Goal: Information Seeking & Learning: Learn about a topic

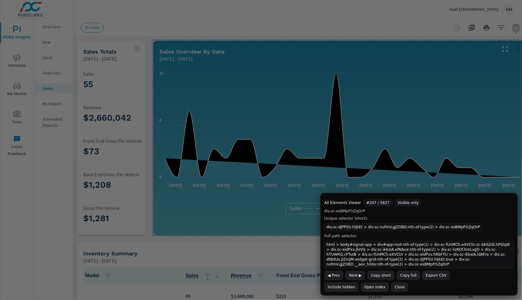
scroll to position [0, 0]
click at [121, 43] on div "Sales Totals Aug 16, 2025 - Sep 14, 2025" at bounding box center [103, 52] width 53 height 22
click at [397, 287] on button "Close" at bounding box center [399, 287] width 17 height 9
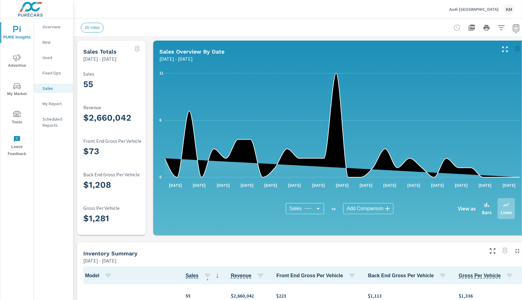
click at [45, 24] on p "Overview" at bounding box center [56, 27] width 26 height 6
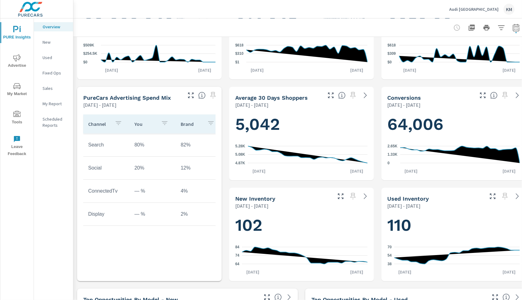
scroll to position [160, 0]
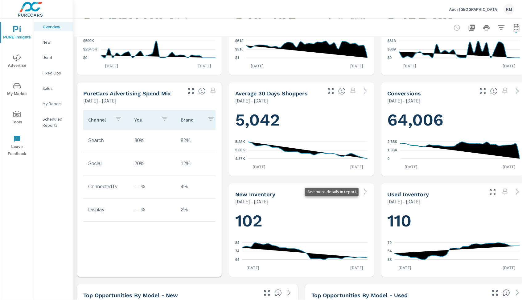
click at [363, 191] on icon at bounding box center [364, 192] width 7 height 7
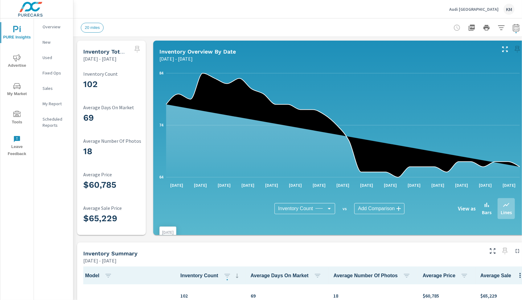
scroll to position [0, 7]
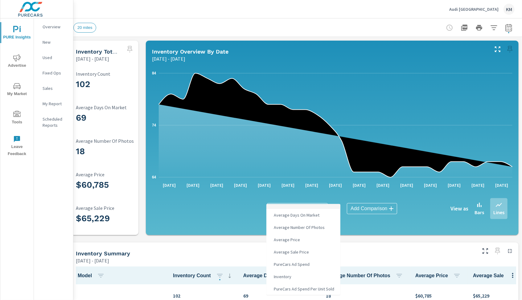
click at [311, 212] on body "PURE Insights Advertise My Market Tools Leave Feedback Overview New Used Fixed …" at bounding box center [261, 150] width 522 height 300
click at [297, 37] on div at bounding box center [261, 150] width 522 height 300
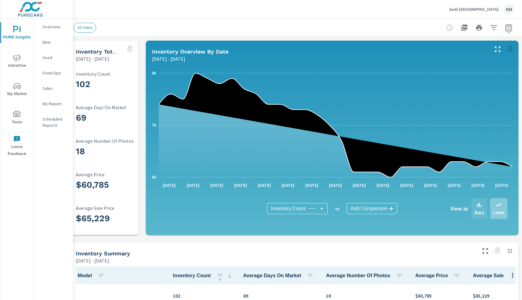
click at [475, 205] on icon at bounding box center [478, 204] width 7 height 7
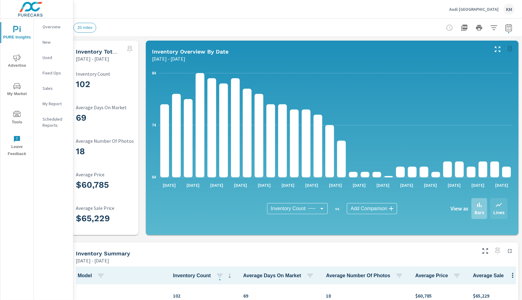
click at [498, 205] on icon at bounding box center [498, 205] width 6 height 4
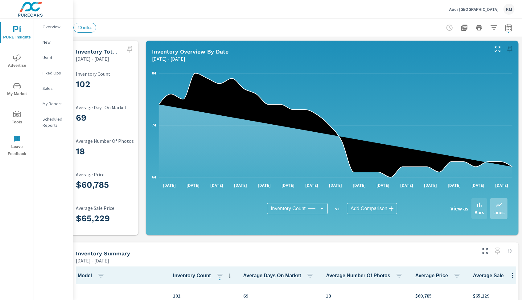
click at [479, 205] on icon at bounding box center [478, 204] width 7 height 7
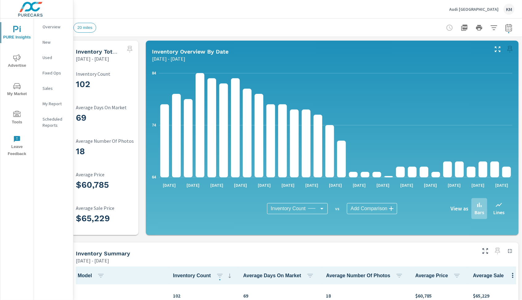
click at [461, 210] on h6 "View as" at bounding box center [459, 209] width 18 height 6
click at [478, 210] on p "Bars" at bounding box center [479, 212] width 10 height 7
click at [493, 30] on icon "button" at bounding box center [493, 27] width 6 height 5
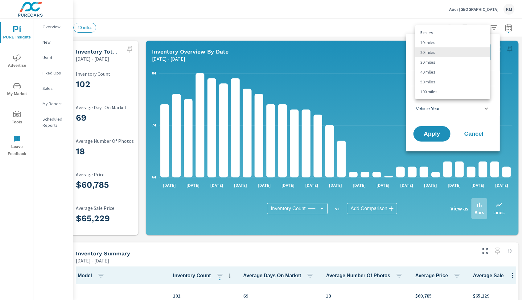
click at [472, 49] on body "PURE Insights Advertise My Market Tools Leave Feedback Overview New Used Fixed …" at bounding box center [261, 150] width 522 height 300
click at [327, 41] on div at bounding box center [261, 150] width 522 height 300
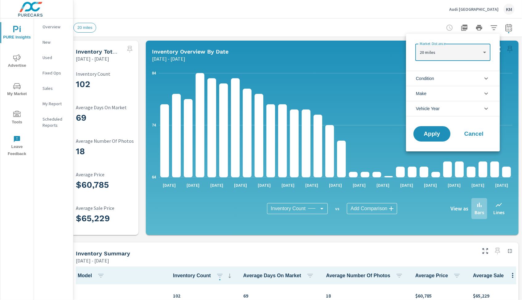
click at [270, 23] on div at bounding box center [261, 150] width 522 height 300
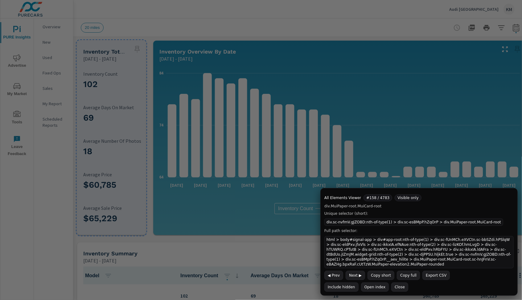
scroll to position [0, 7]
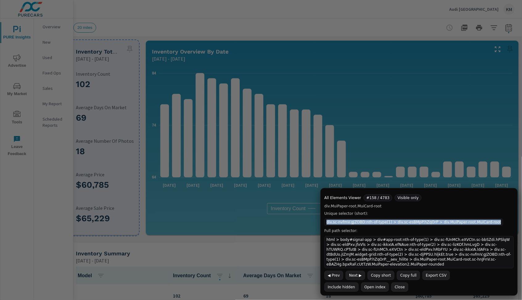
copy code "div.sc-nvfmV.gJZOBD:nth-of-type(1) > div.sc-esBMpP.hZqOrP > div.MuiPaper-root.M…"
click at [274, 227] on div "Inventory Count Inventory Count ​ vs Add Comparison ​ View as Bars Lines" at bounding box center [332, 209] width 360 height 41
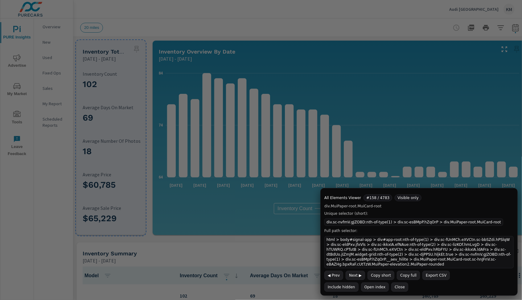
scroll to position [0, 0]
click at [392, 286] on button "Close" at bounding box center [399, 287] width 17 height 9
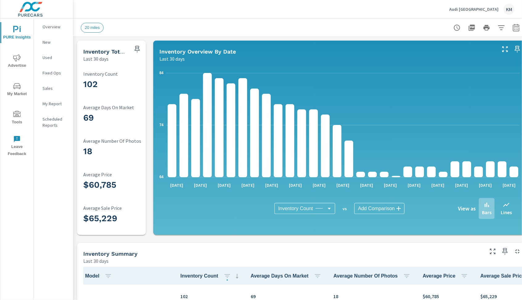
scroll to position [0, 0]
click at [60, 27] on p "Overview" at bounding box center [56, 27] width 26 height 6
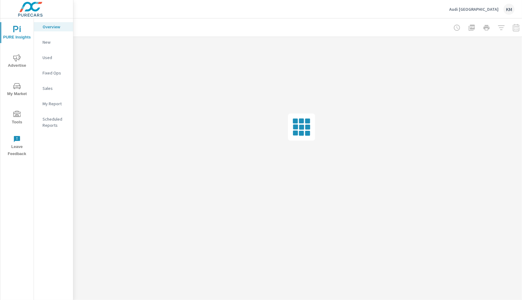
click at [51, 59] on p "Used" at bounding box center [56, 58] width 26 height 6
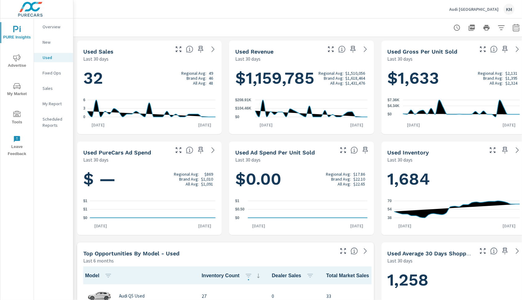
scroll to position [0, 0]
click at [518, 148] on icon at bounding box center [516, 150] width 7 height 7
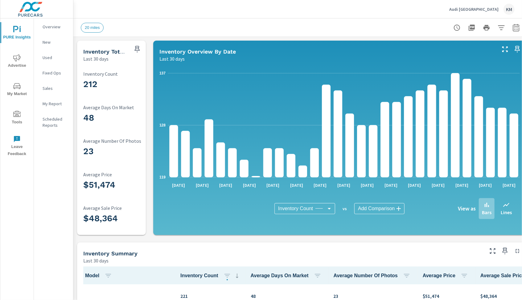
scroll to position [0, 0]
click at [502, 29] on icon "button" at bounding box center [500, 27] width 7 height 7
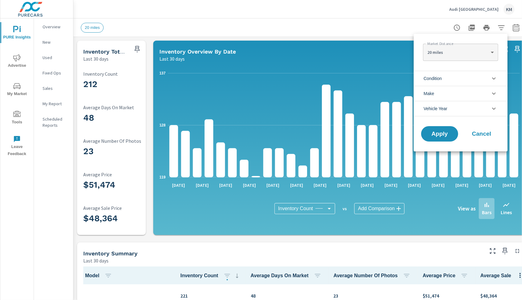
click at [470, 75] on li "Condition" at bounding box center [460, 78] width 94 height 15
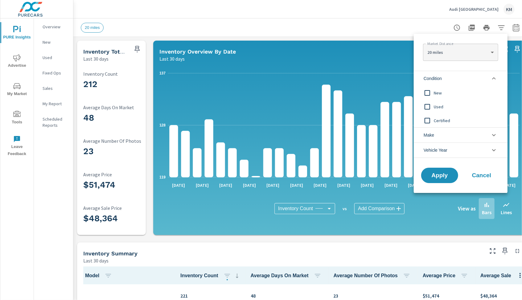
click at [357, 53] on div at bounding box center [261, 150] width 522 height 300
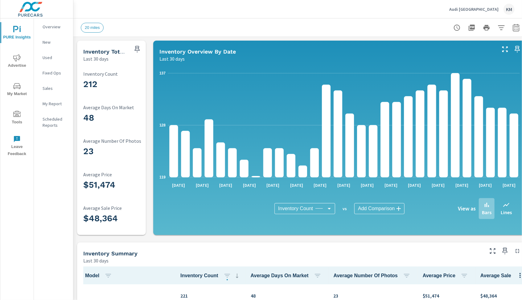
click at [17, 29] on icon "nav menu" at bounding box center [15, 29] width 5 height 6
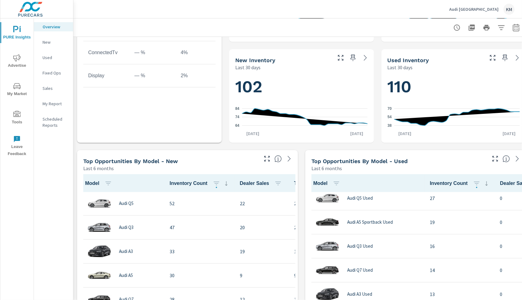
scroll to position [290, 0]
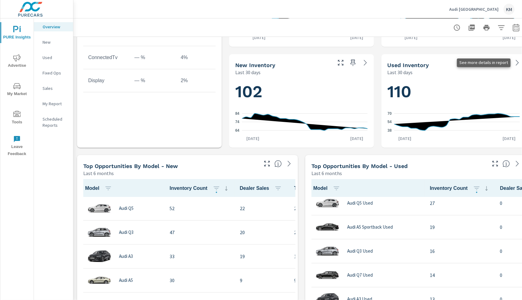
click at [514, 62] on icon at bounding box center [516, 62] width 7 height 7
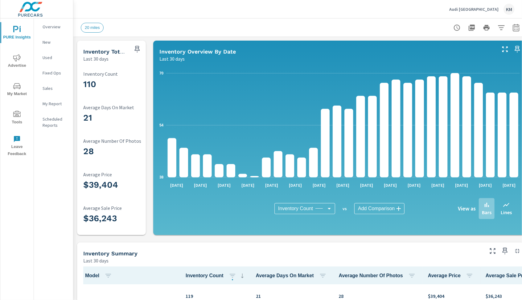
scroll to position [0, 0]
click at [502, 30] on icon "button" at bounding box center [500, 27] width 7 height 7
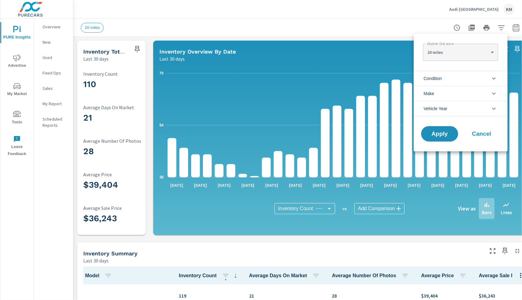
click at [438, 75] on span "Condition" at bounding box center [432, 78] width 18 height 15
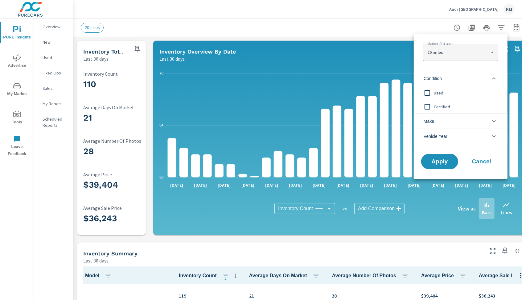
click at [375, 33] on div at bounding box center [261, 150] width 522 height 300
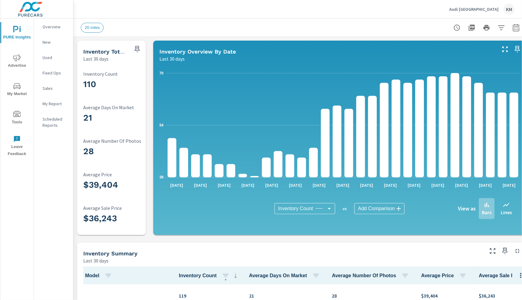
click at [17, 30] on icon "nav menu" at bounding box center [16, 29] width 7 height 7
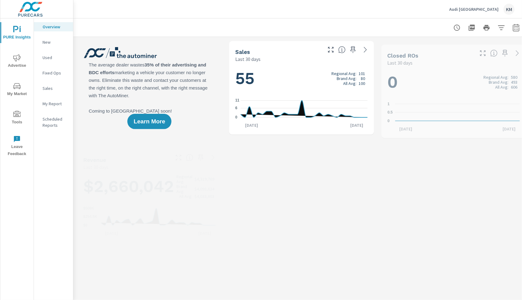
scroll to position [0, 0]
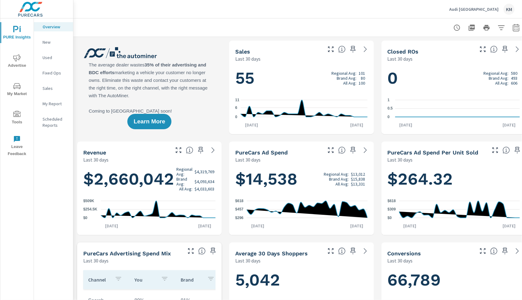
click at [269, 60] on div "Last 30 days" at bounding box center [277, 58] width 85 height 7
click at [365, 51] on icon at bounding box center [364, 49] width 7 height 7
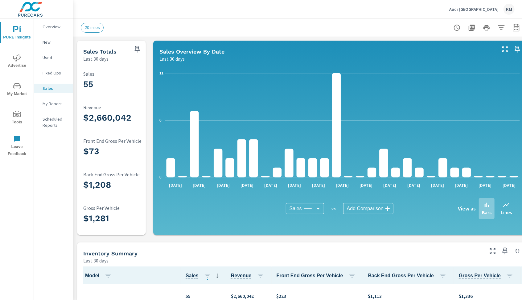
scroll to position [0, 0]
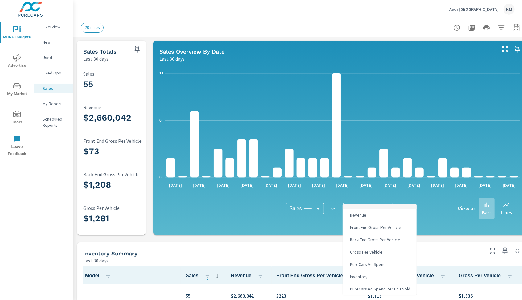
click at [352, 208] on body "PURE Insights Advertise My Market Tools Leave Feedback Overview New Used Fixed …" at bounding box center [261, 150] width 522 height 300
click at [366, 277] on span "Inventory" at bounding box center [357, 277] width 21 height 9
type input "Inventory"
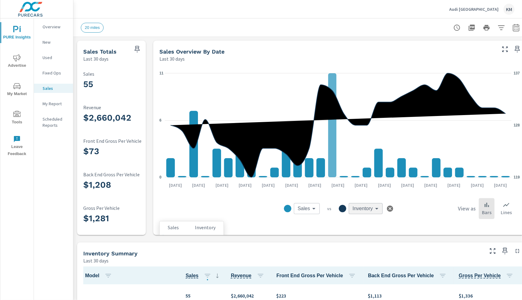
scroll to position [0, 7]
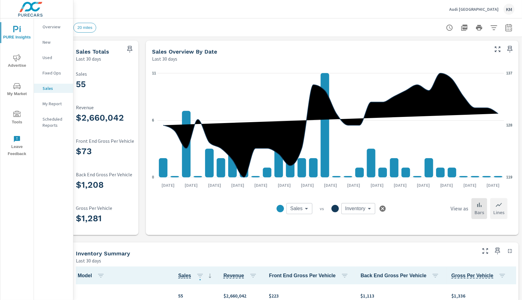
click at [499, 210] on p "Lines" at bounding box center [498, 212] width 11 height 7
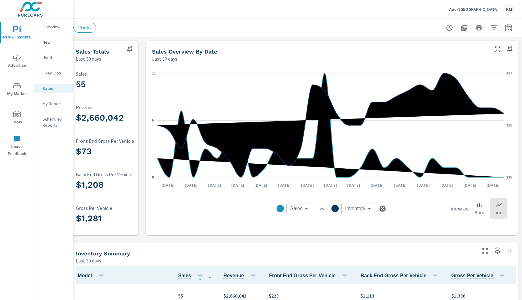
click at [499, 210] on p "Lines" at bounding box center [498, 212] width 11 height 7
click at [478, 209] on p "Bars" at bounding box center [479, 212] width 10 height 7
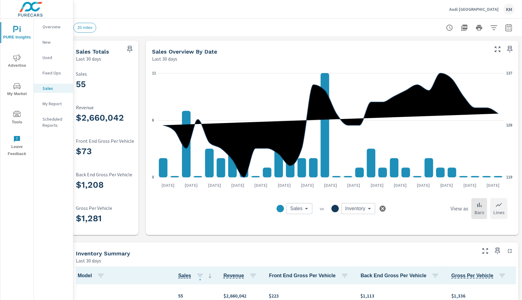
click at [494, 207] on div "Lines" at bounding box center [498, 208] width 17 height 21
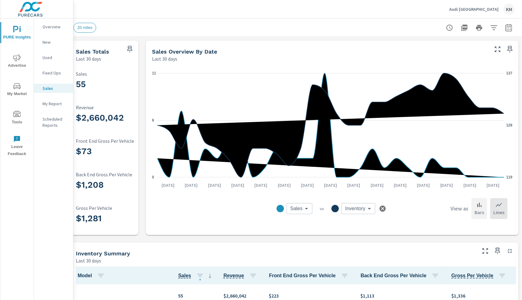
click at [473, 209] on div "Bars" at bounding box center [479, 208] width 16 height 21
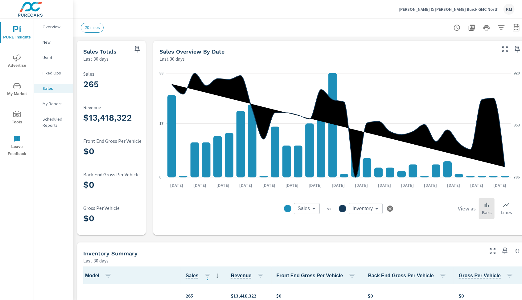
scroll to position [1, 0]
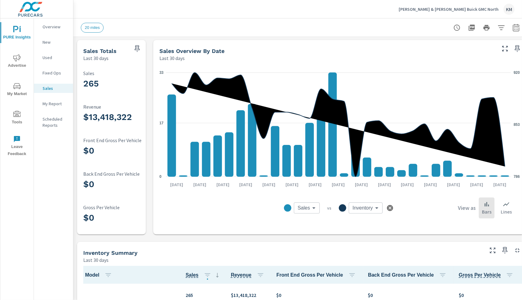
click at [48, 47] on nav "Overview New Used Fixed Ops Sales My Report Scheduled Reports" at bounding box center [53, 78] width 39 height 120
click at [90, 77] on div "265 Sales" at bounding box center [123, 81] width 81 height 21
click at [45, 25] on p "Overview" at bounding box center [56, 27] width 26 height 6
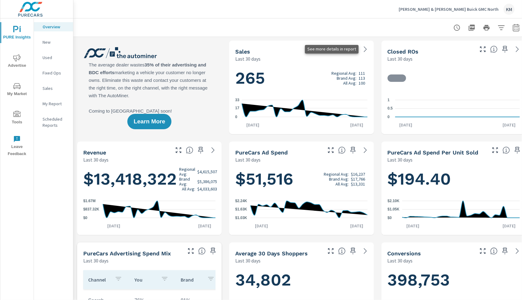
click at [365, 48] on icon at bounding box center [364, 49] width 7 height 7
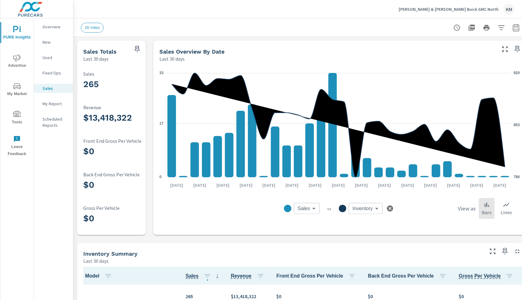
scroll to position [0, 0]
click at [47, 26] on p "Overview" at bounding box center [56, 27] width 26 height 6
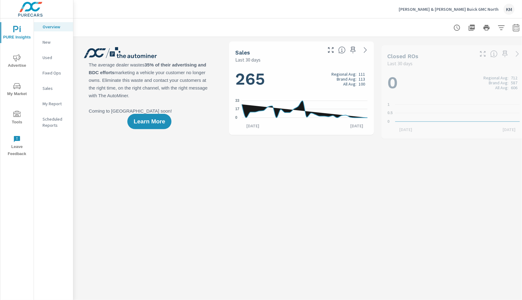
scroll to position [0, 0]
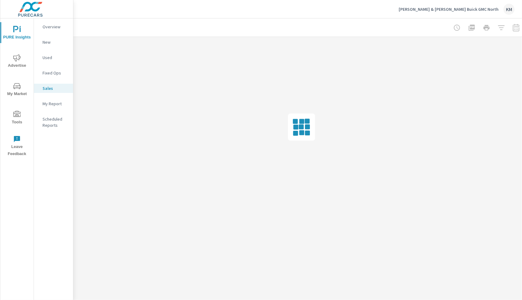
click at [47, 41] on p "New" at bounding box center [56, 42] width 26 height 6
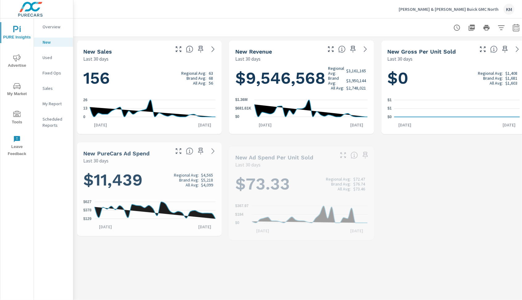
scroll to position [0, 0]
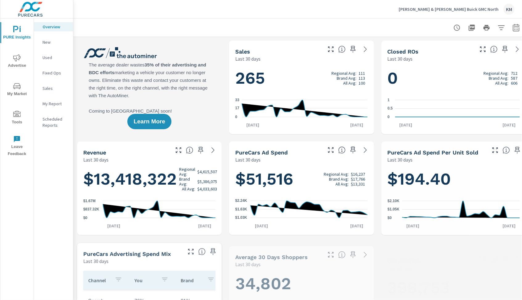
scroll to position [0, 0]
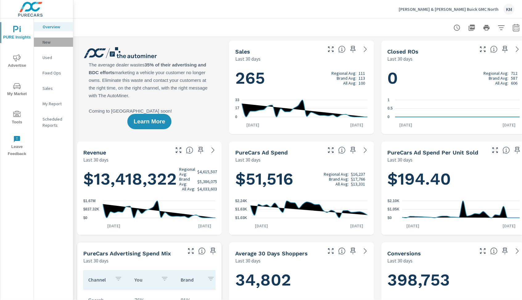
click at [52, 38] on div "New" at bounding box center [53, 42] width 39 height 9
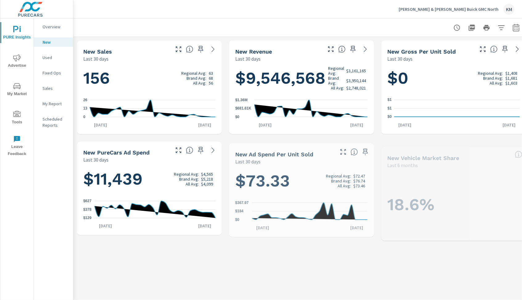
scroll to position [0, 0]
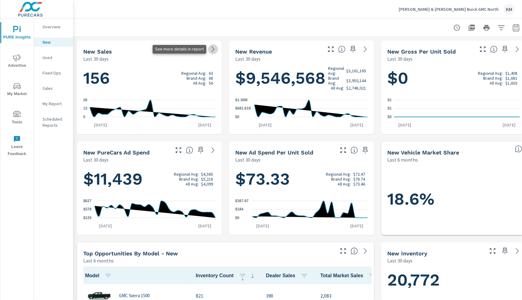
click at [213, 51] on icon at bounding box center [212, 49] width 7 height 7
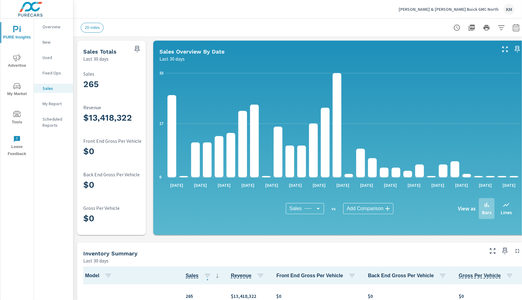
scroll to position [0, 0]
click at [152, 50] on div "Sales Totals Last 30 days 265 Sales $13,418,322 Revenue $0 Front End Gross Per …" at bounding box center [301, 289] width 456 height 505
click at [52, 59] on p "Used" at bounding box center [56, 58] width 26 height 6
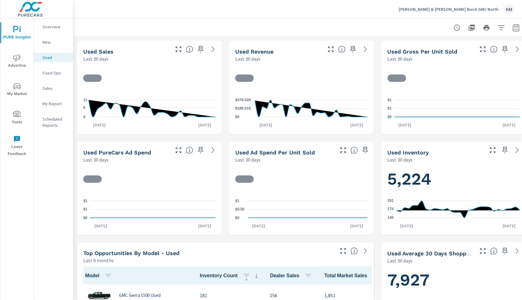
scroll to position [0, 0]
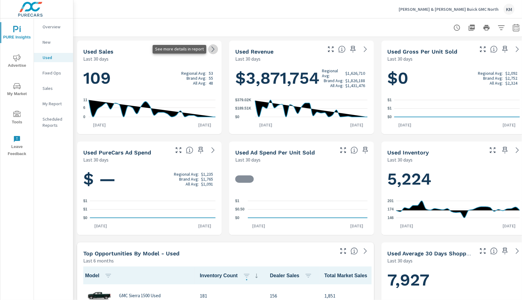
click at [216, 47] on icon at bounding box center [212, 49] width 7 height 7
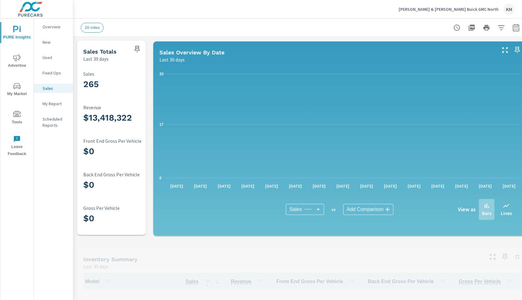
scroll to position [0, 0]
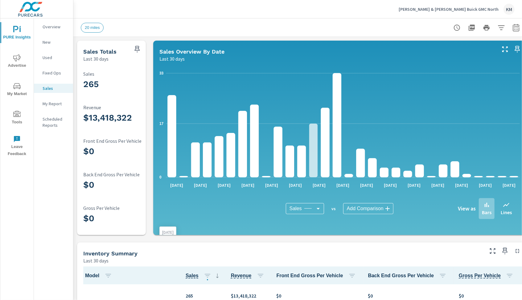
click at [312, 70] on icon "0 17 33" at bounding box center [339, 125] width 360 height 114
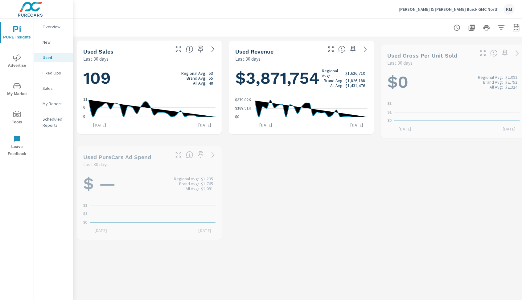
scroll to position [0, 0]
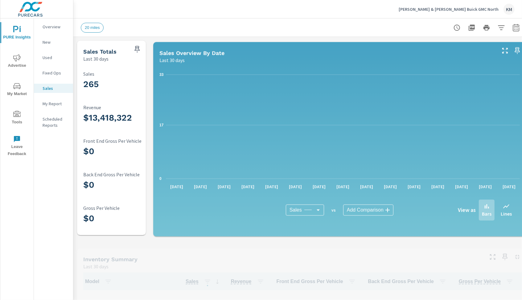
scroll to position [0, 0]
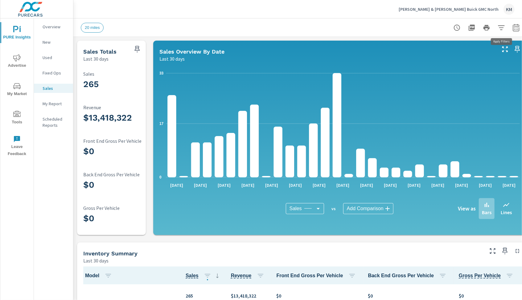
click at [505, 28] on button "button" at bounding box center [501, 28] width 12 height 12
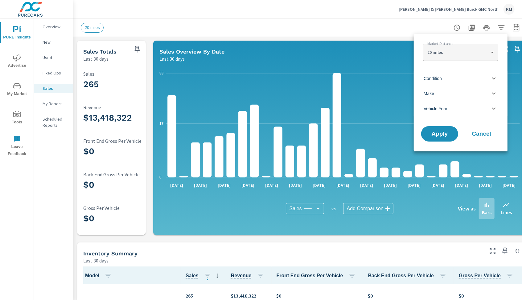
click at [445, 81] on li "Condition" at bounding box center [460, 78] width 94 height 15
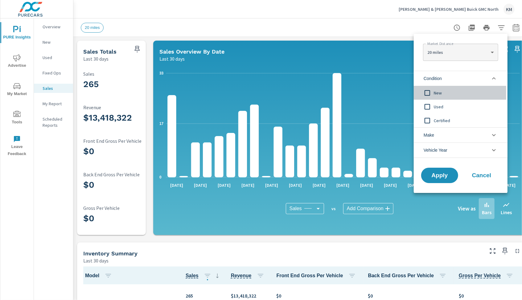
click at [432, 91] on input "filter options" at bounding box center [427, 93] width 13 height 13
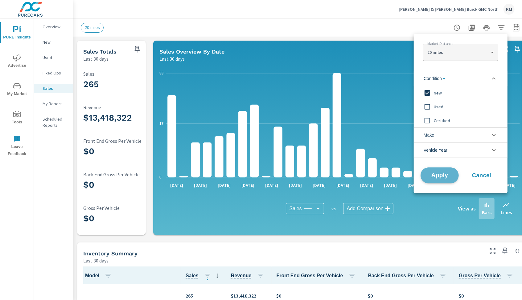
click at [440, 177] on span "Apply" at bounding box center [439, 176] width 25 height 6
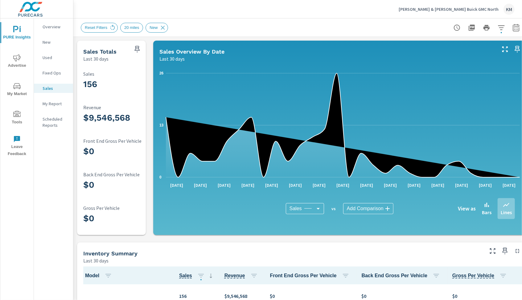
scroll to position [0, 0]
click at [199, 50] on h5 "Sales Overview By Date" at bounding box center [191, 51] width 65 height 6
click at [486, 213] on p "Bars" at bounding box center [487, 212] width 10 height 7
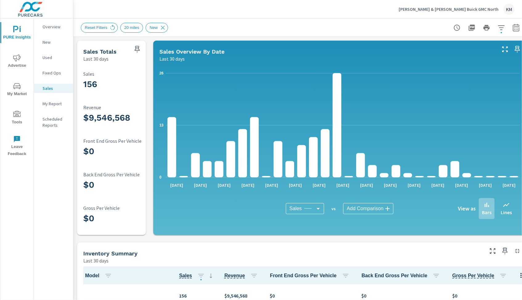
click at [14, 59] on icon "nav menu" at bounding box center [16, 57] width 7 height 7
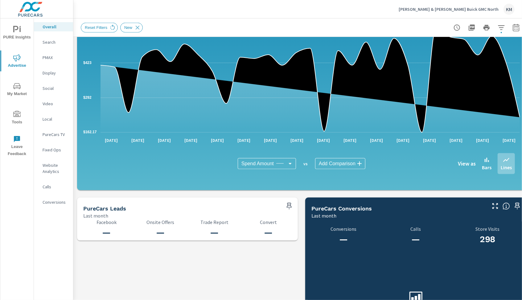
scroll to position [595, 0]
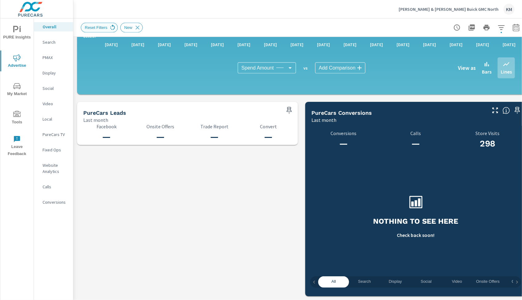
click at [109, 25] on icon at bounding box center [112, 27] width 7 height 7
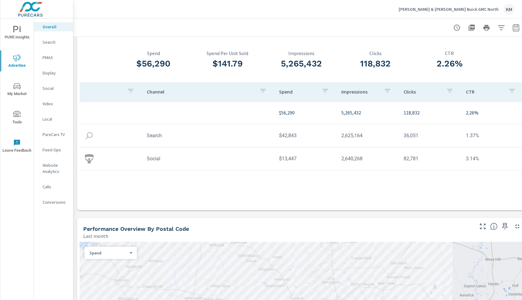
scroll to position [35, 0]
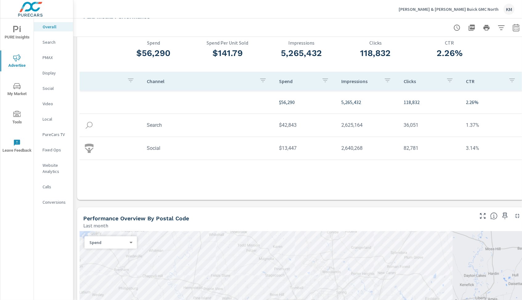
click at [89, 148] on img at bounding box center [88, 148] width 9 height 9
click at [93, 147] on img at bounding box center [88, 148] width 9 height 9
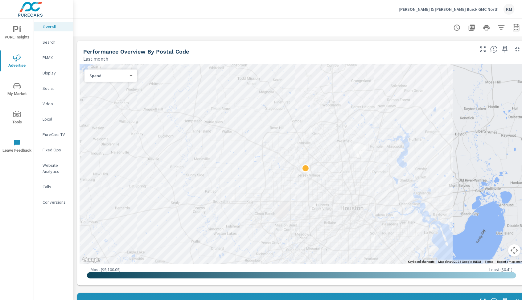
scroll to position [0, 0]
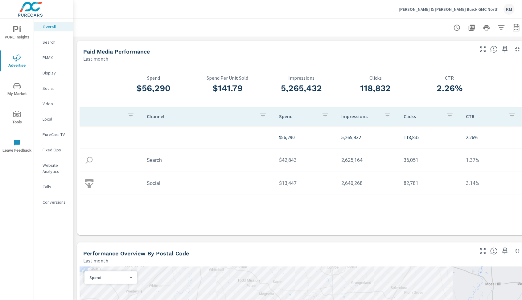
click at [472, 10] on p "[PERSON_NAME] & [PERSON_NAME] Buick GMC North" at bounding box center [448, 9] width 100 height 6
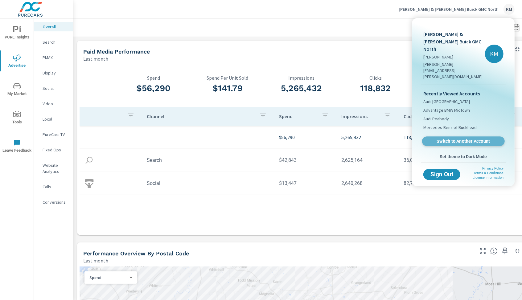
click at [467, 139] on span "Switch to Another Account" at bounding box center [462, 142] width 75 height 6
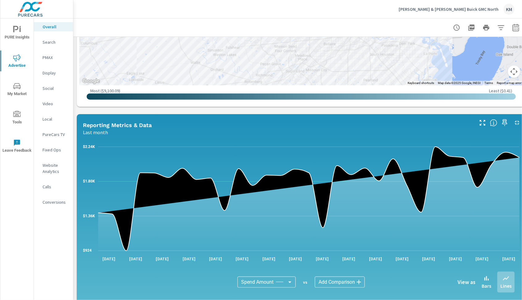
scroll to position [391, 0]
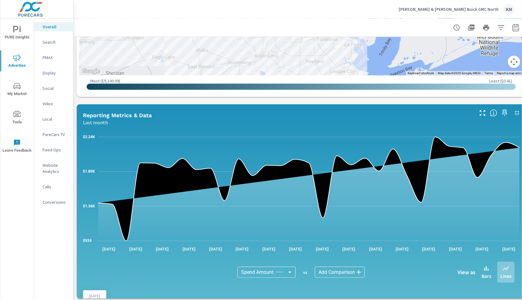
scroll to position [595, 0]
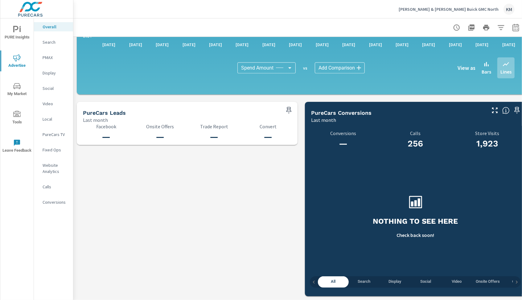
click at [58, 197] on nav "Overall Search PMAX Display Social Video Local PureCars TV Fixed Ops Website An…" at bounding box center [53, 116] width 39 height 197
click at [55, 203] on p "Conversions" at bounding box center [56, 202] width 26 height 6
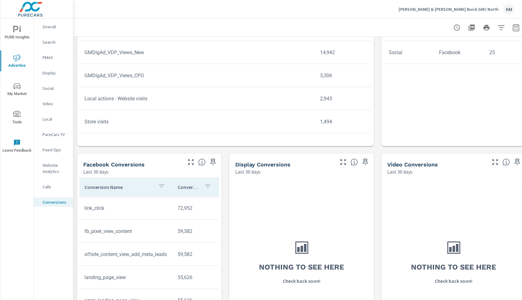
scroll to position [343, 0]
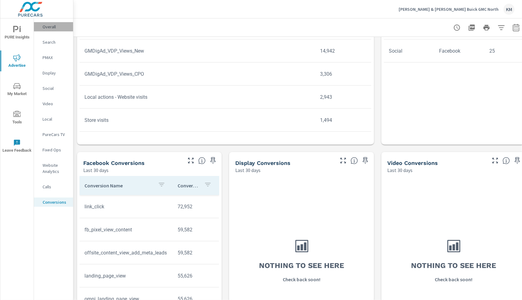
click at [59, 29] on p "Overall" at bounding box center [56, 27] width 26 height 6
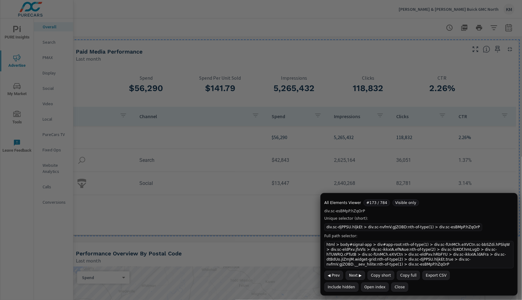
scroll to position [0, 7]
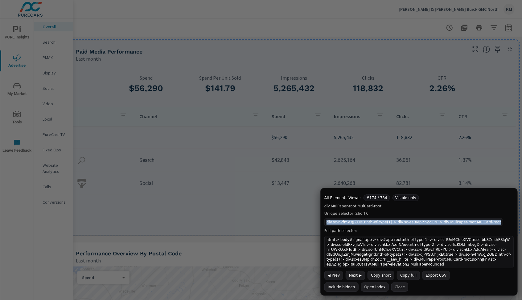
click at [426, 224] on code "div.sc-nvfmV.gJZOBD:nth-of-type(1) > div.sc-esBMpP.hZqOrP > div.MuiPaper-root.M…" at bounding box center [413, 222] width 179 height 7
copy code "div.sc-nvfmV.gJZOBD:nth-of-type(1) > div.sc-esBMpP.hZqOrP > div.MuiPaper-root.M…"
click at [396, 287] on button "Close" at bounding box center [399, 287] width 17 height 9
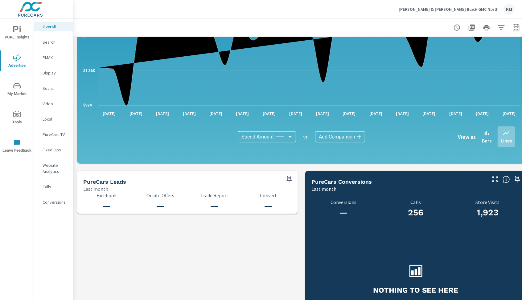
scroll to position [523, 0]
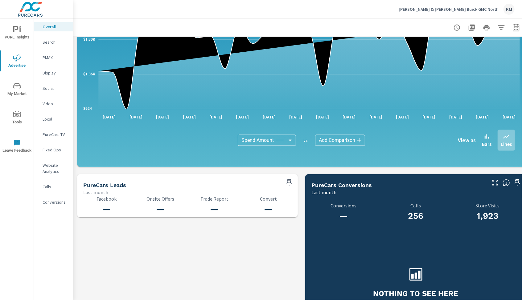
click at [18, 22] on div "PURE Insights Advertise My Market Tools Leave Feedback" at bounding box center [16, 89] width 33 height 142
click at [12, 31] on span "PURE Insights" at bounding box center [17, 33] width 30 height 15
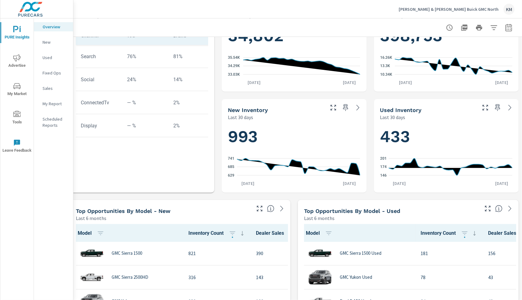
scroll to position [245, 0]
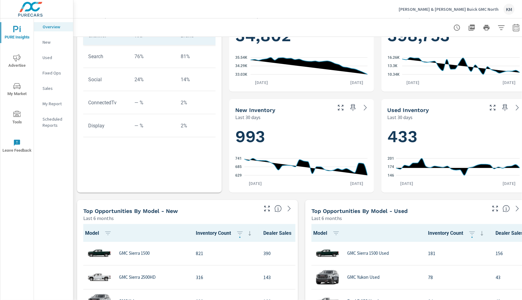
click at [46, 24] on p "Overview" at bounding box center [56, 27] width 26 height 6
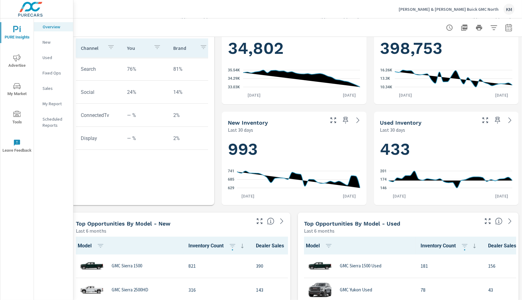
scroll to position [298, 7]
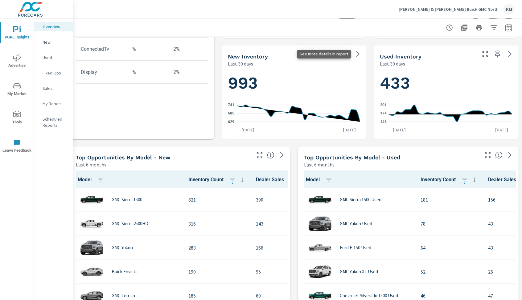
click at [357, 53] on icon at bounding box center [357, 54] width 3 height 6
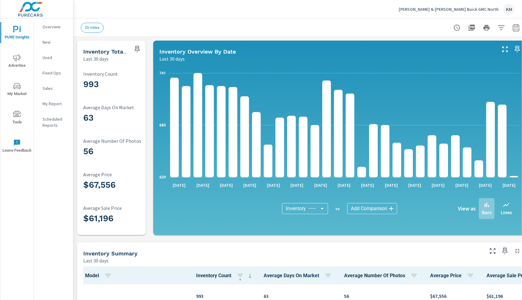
click at [502, 29] on icon "button" at bounding box center [500, 27] width 7 height 7
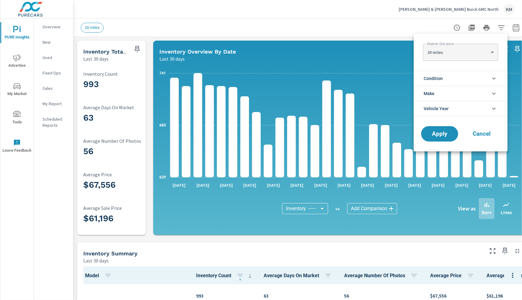
click at [454, 81] on li "Condition" at bounding box center [460, 78] width 94 height 15
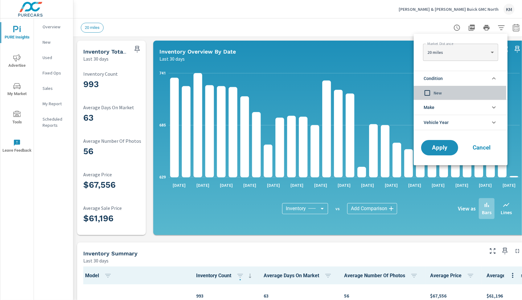
click at [432, 94] on input "filter options" at bounding box center [427, 93] width 13 height 13
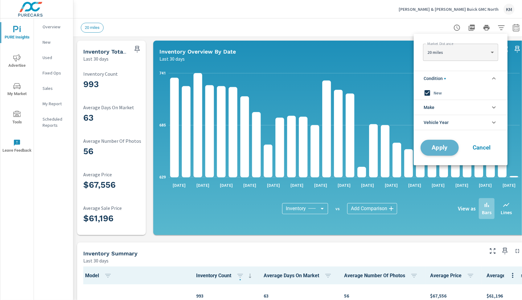
click at [438, 151] on button "Apply" at bounding box center [439, 148] width 38 height 16
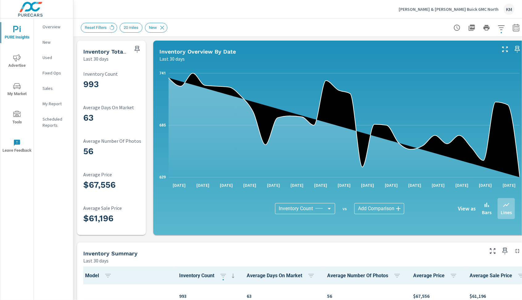
scroll to position [0, 0]
click at [48, 25] on p "Overview" at bounding box center [56, 27] width 26 height 6
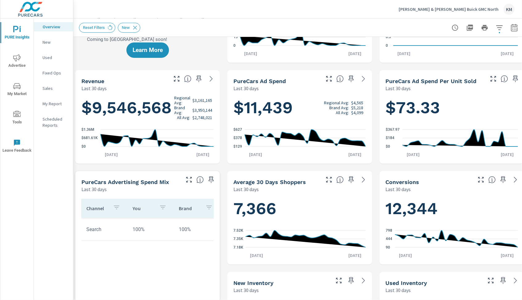
scroll to position [0, 2]
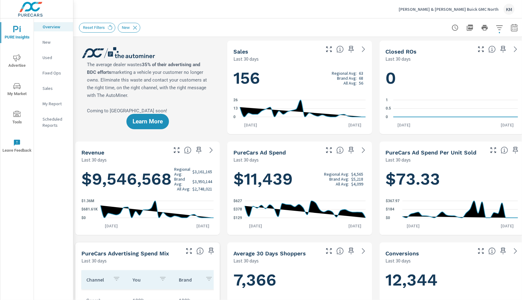
click at [482, 14] on div "Beck & Masten Buick GMC North KM" at bounding box center [456, 9] width 116 height 11
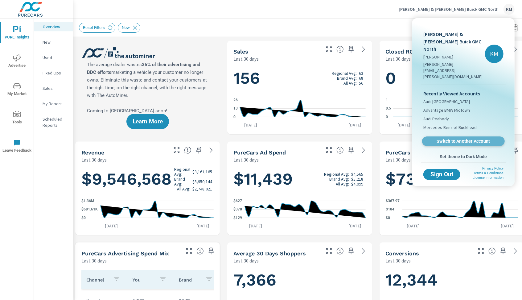
click at [461, 139] on span "Switch to Another Account" at bounding box center [462, 142] width 75 height 6
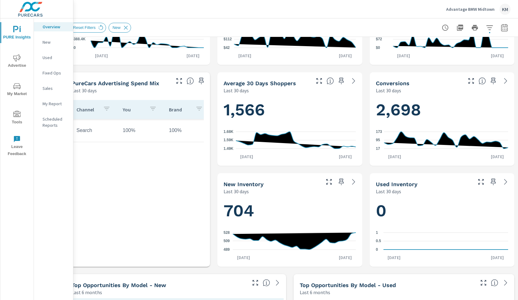
scroll to position [0, 0]
click at [354, 187] on div "New Inventory Last 30 days" at bounding box center [289, 184] width 144 height 22
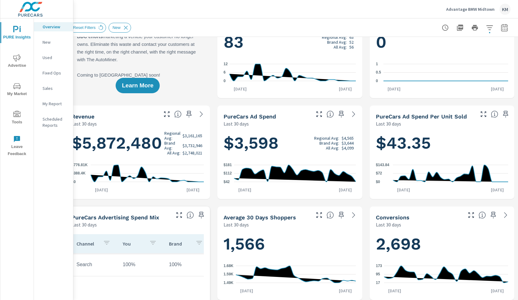
scroll to position [36, 12]
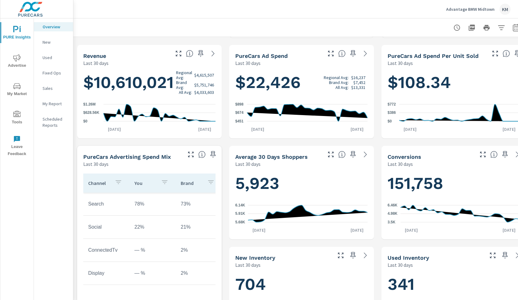
scroll to position [0, 0]
click at [362, 255] on icon at bounding box center [364, 255] width 7 height 7
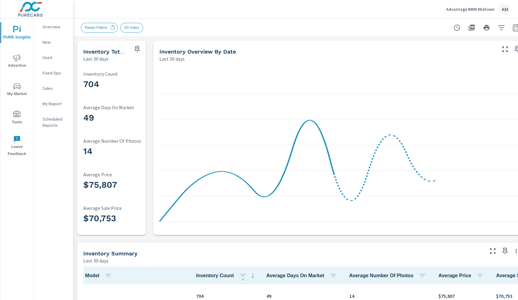
scroll to position [0, 0]
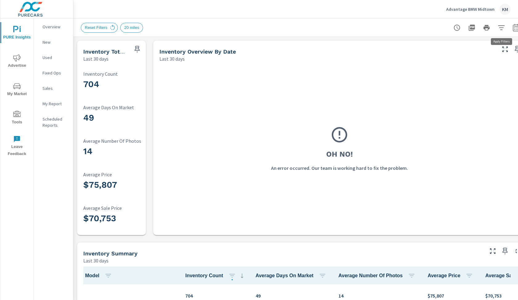
click at [502, 30] on icon "button" at bounding box center [500, 27] width 7 height 7
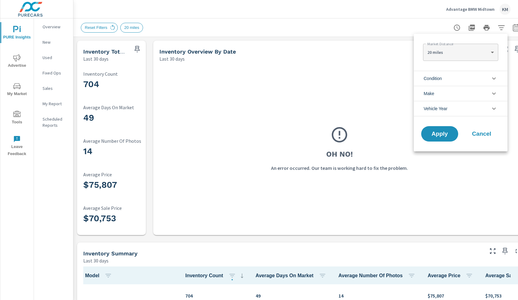
click at [501, 28] on div at bounding box center [259, 150] width 518 height 300
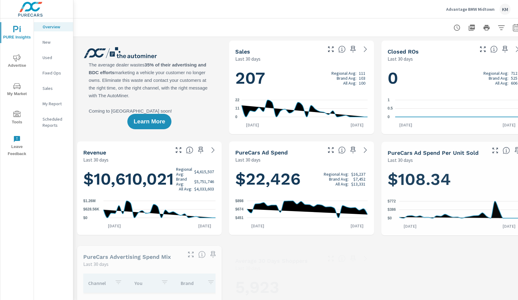
scroll to position [0, 0]
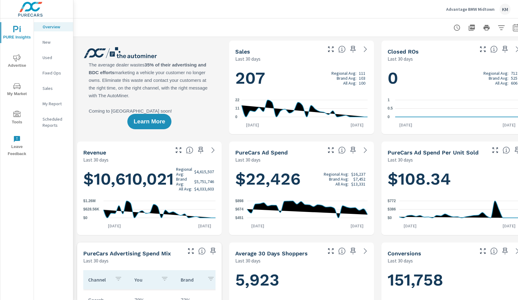
click at [364, 30] on div at bounding box center [301, 27] width 441 height 18
